Goal: Task Accomplishment & Management: Manage account settings

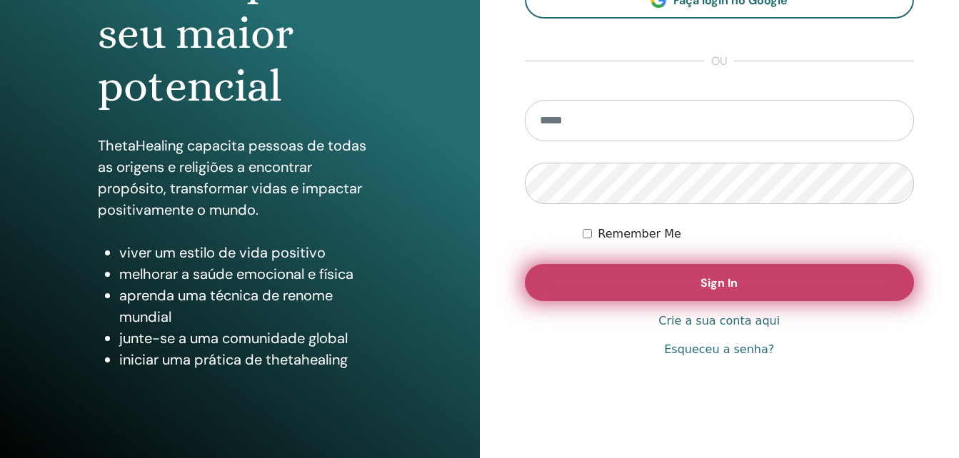
scroll to position [227, 0]
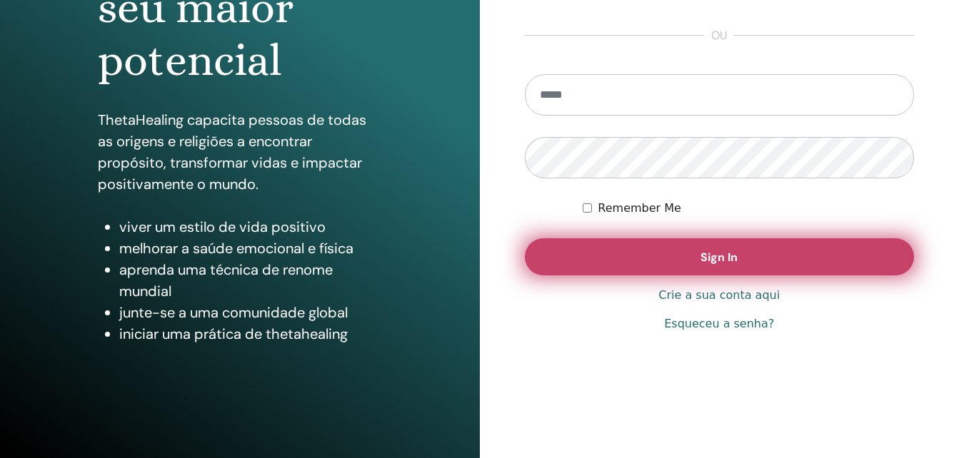
type input "**********"
click at [644, 263] on button "Sign In" at bounding box center [720, 256] width 390 height 37
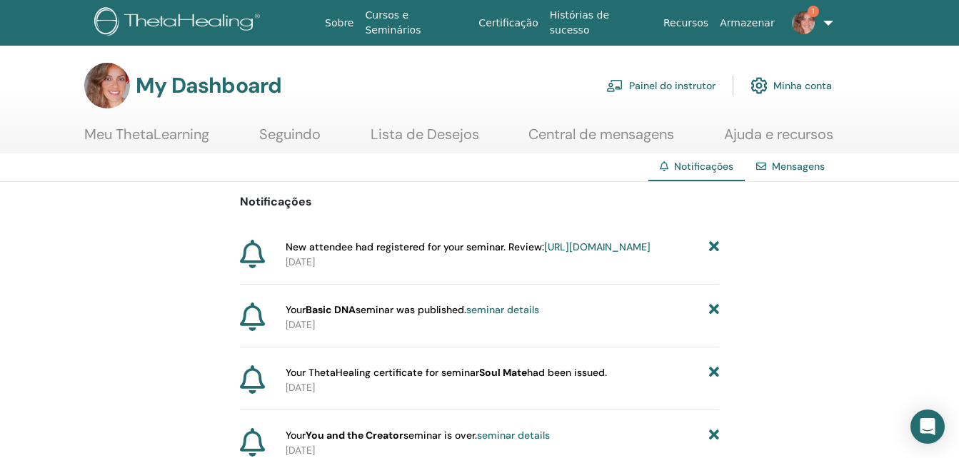
click at [544, 253] on link "https://member.thetahealing.com/instructor/seminar/374799/attendees" at bounding box center [597, 247] width 106 height 13
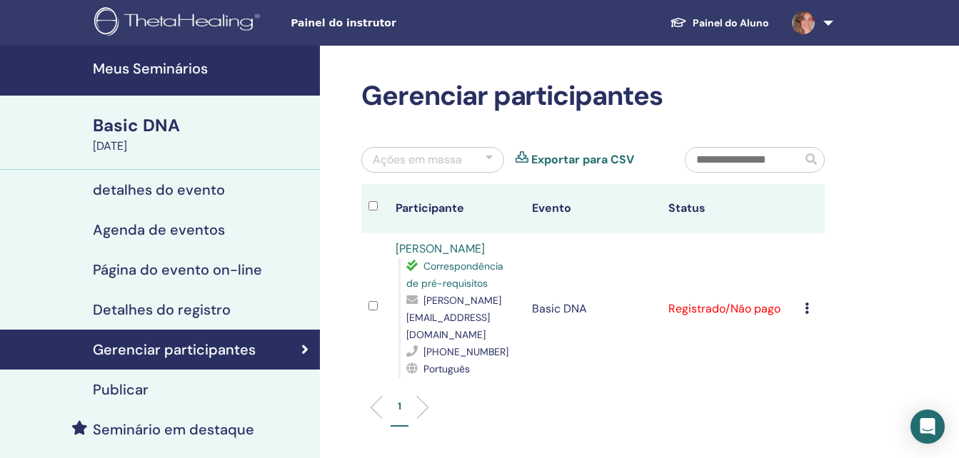
click at [805, 303] on icon at bounding box center [807, 308] width 4 height 11
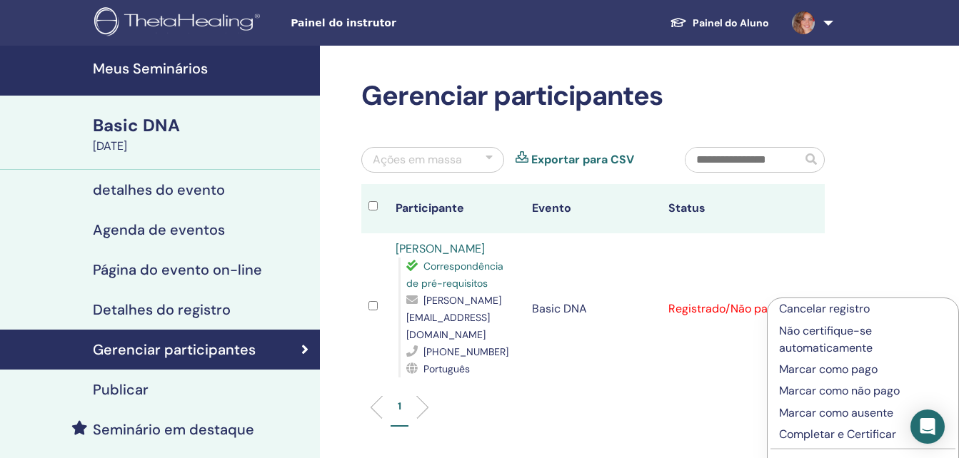
click at [821, 364] on p "Marcar como pago" at bounding box center [863, 369] width 168 height 17
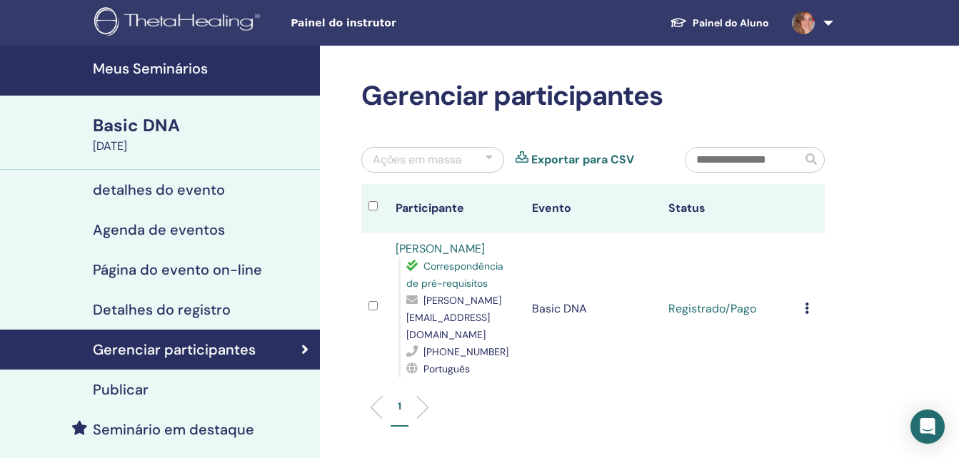
click at [809, 301] on div "Cancelar registro Não certifique-se automaticamente Marcar como pago Marcar com…" at bounding box center [811, 309] width 13 height 17
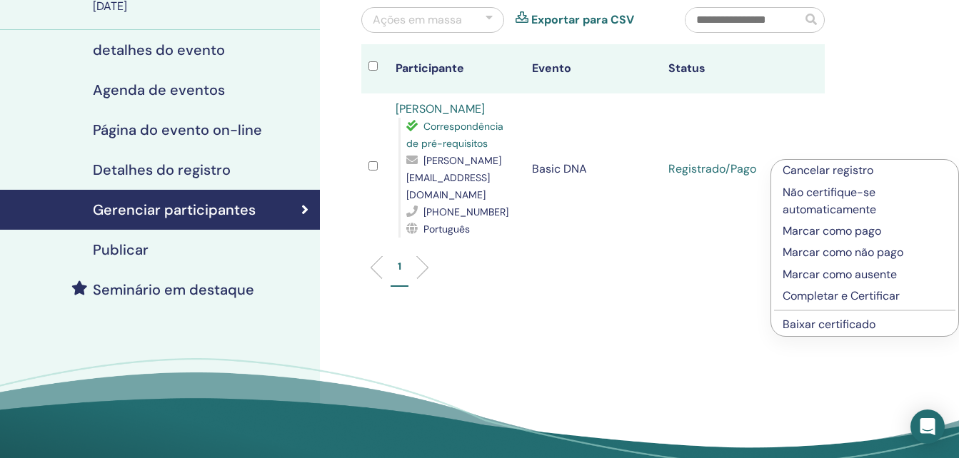
scroll to position [143, 0]
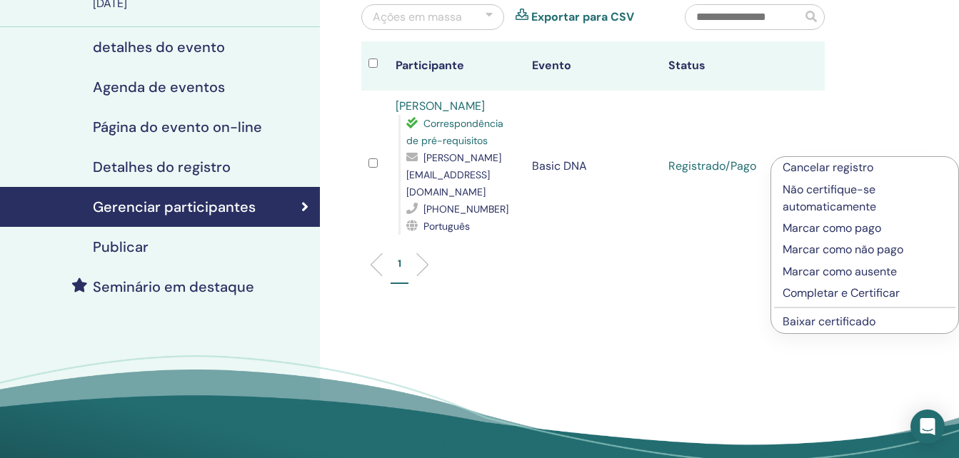
click at [820, 289] on p "Completar e Certificar" at bounding box center [865, 293] width 164 height 17
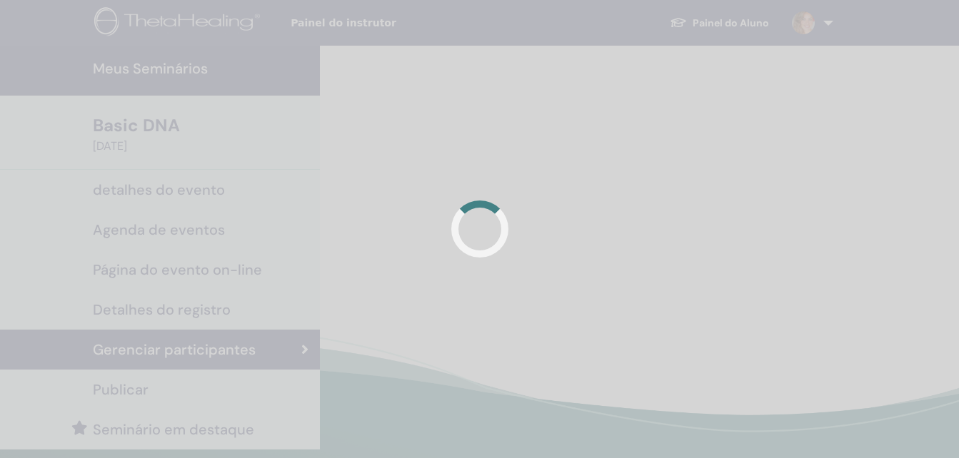
scroll to position [143, 0]
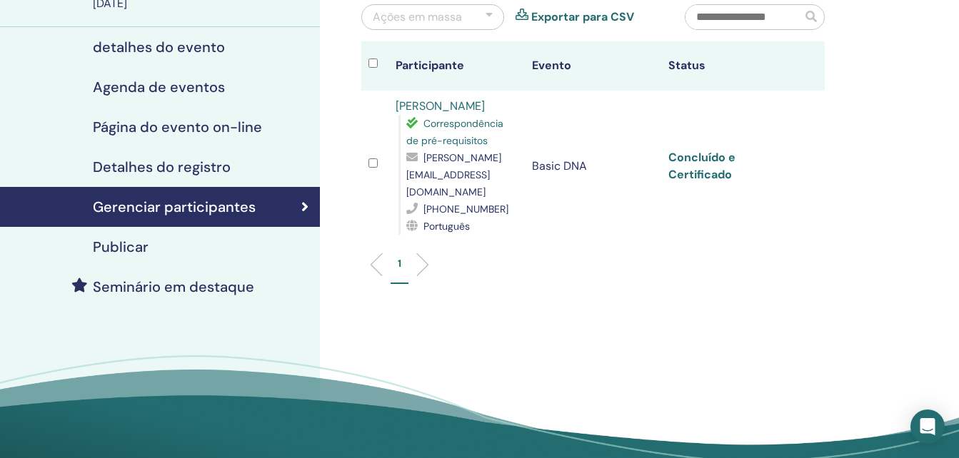
click at [695, 153] on link "Concluído e Certificado" at bounding box center [701, 166] width 67 height 32
